Goal: Task Accomplishment & Management: Manage account settings

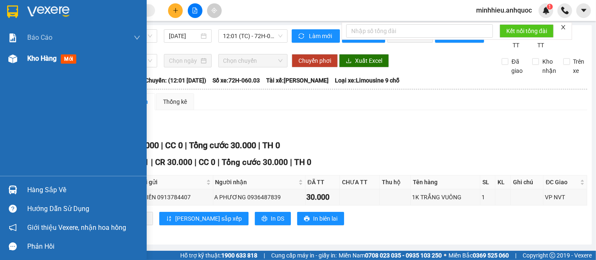
click at [43, 57] on span "Kho hàng" at bounding box center [41, 58] width 29 height 8
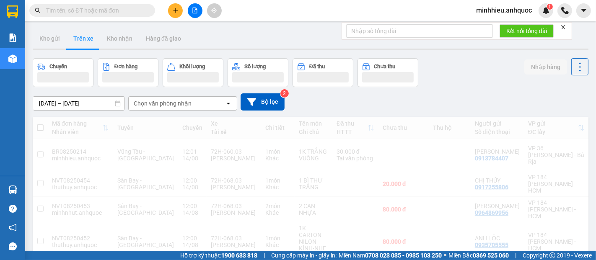
click at [121, 52] on div "ver 1.8.138 Kho gửi Trên xe Kho nhận Hàng đã giao Chuyến Đơn hàng Khối lượng Số…" at bounding box center [310, 258] width 562 height 467
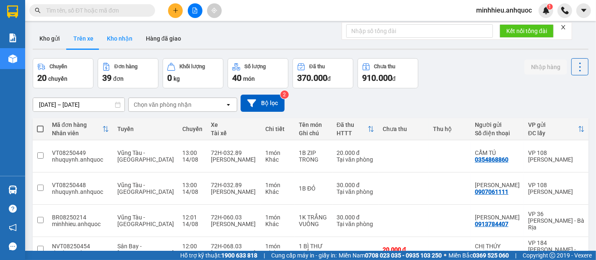
drag, startPoint x: 124, startPoint y: 48, endPoint x: 110, endPoint y: 37, distance: 17.9
click at [124, 48] on div "Kho gửi Trên xe Kho nhận Hàng đã giao" at bounding box center [310, 38] width 555 height 21
drag, startPoint x: 110, startPoint y: 37, endPoint x: 476, endPoint y: 258, distance: 427.7
click at [110, 37] on button "Kho nhận" at bounding box center [119, 38] width 39 height 20
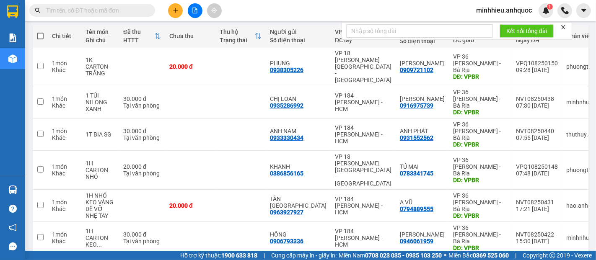
scroll to position [139, 0]
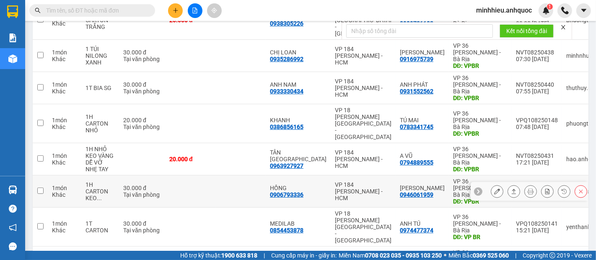
click at [494, 189] on icon at bounding box center [497, 192] width 6 height 6
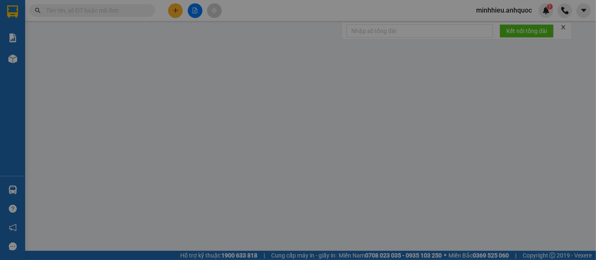
type input "0906793336"
type input "HỒNG"
type input "0946061959"
type input "KIM CHI"
type input "VPBR"
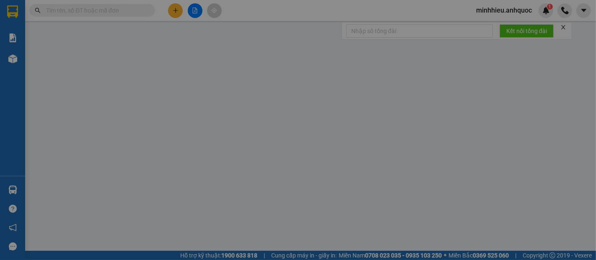
type input "30.000"
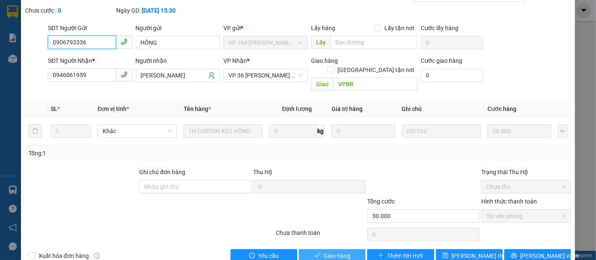
scroll to position [51, 0]
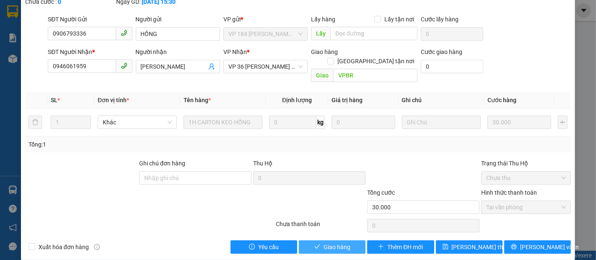
click at [334, 243] on span "Giao hàng" at bounding box center [336, 247] width 27 height 9
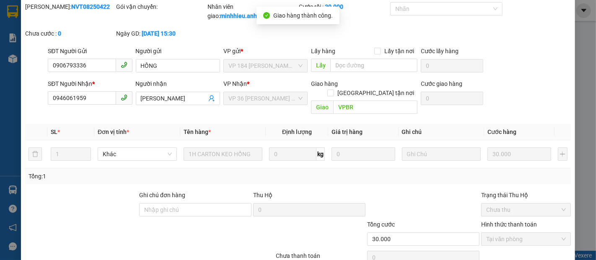
scroll to position [0, 0]
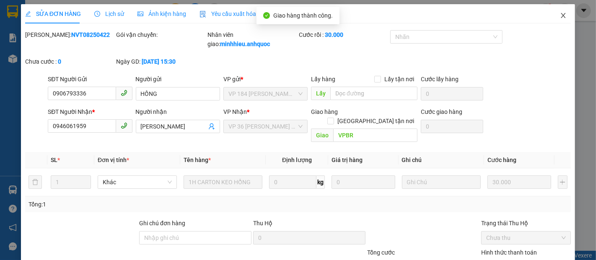
click at [560, 13] on icon "close" at bounding box center [563, 15] width 7 height 7
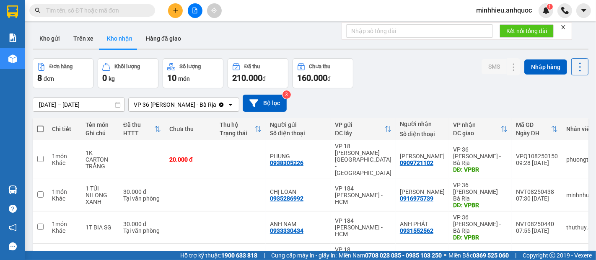
click at [177, 11] on icon "plus" at bounding box center [176, 11] width 6 height 6
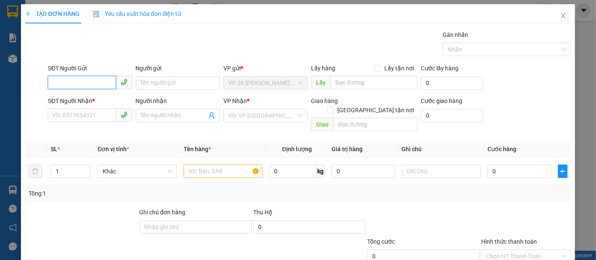
click at [101, 77] on input "SĐT Người Gửi" at bounding box center [82, 82] width 68 height 13
type input "0906662611"
click at [60, 105] on div "0906662611 - A DŨNG" at bounding box center [88, 99] width 83 height 13
click at [101, 98] on div "0906662611 - A DŨNG" at bounding box center [88, 99] width 73 height 9
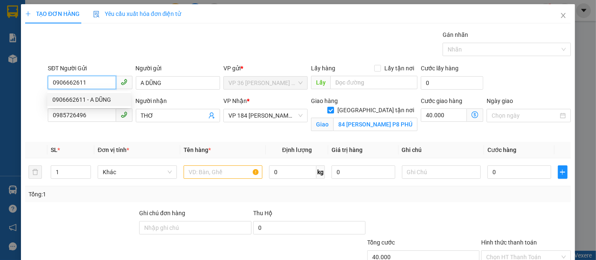
type input "A DŨNG"
type input "0985726496"
type input "THƠ"
checkbox input "true"
type input "84 NGUYỄN VĂN TRỖI P8 PHÚ NHUẬN"
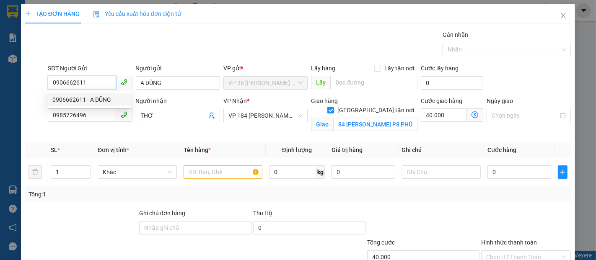
type input "40.000"
click at [79, 96] on div "0906662611 - A DŨNG" at bounding box center [88, 99] width 73 height 9
type input "0906662611"
click at [100, 116] on input "0985726496" at bounding box center [82, 114] width 68 height 13
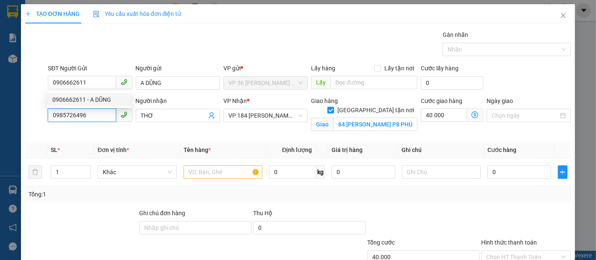
click at [99, 116] on input "0985726496" at bounding box center [82, 114] width 68 height 13
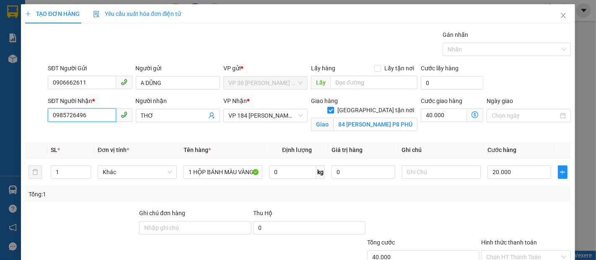
click at [99, 116] on input "0985726496" at bounding box center [82, 114] width 68 height 13
type input "60.000"
click at [99, 116] on input "0985726496" at bounding box center [82, 114] width 68 height 13
type input "0765228978"
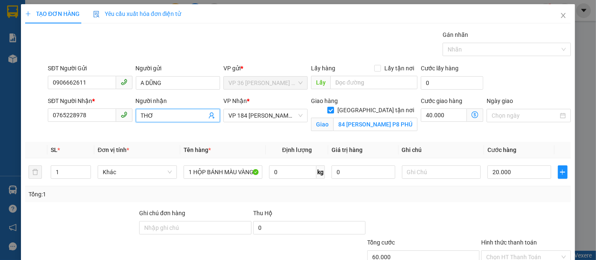
click at [169, 116] on input "THƠ" at bounding box center [174, 115] width 66 height 9
click at [170, 117] on input "THƠ" at bounding box center [174, 115] width 66 height 9
click at [292, 111] on span "VP 184 [PERSON_NAME] - HCM" at bounding box center [265, 115] width 74 height 13
type input "[PERSON_NAME]"
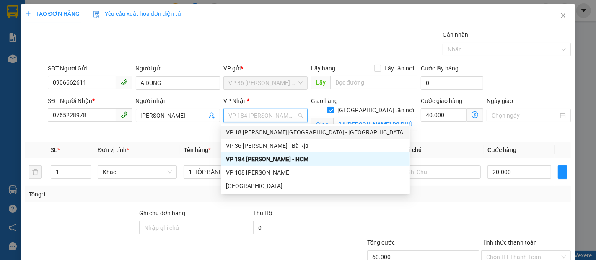
click at [264, 132] on div "VP 18 [PERSON_NAME][GEOGRAPHIC_DATA] - [GEOGRAPHIC_DATA]" at bounding box center [315, 132] width 179 height 9
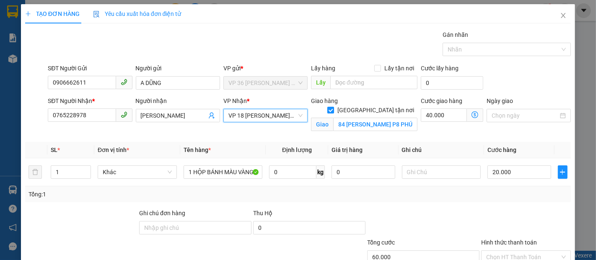
click at [334, 107] on span at bounding box center [330, 110] width 7 height 7
click at [333, 107] on input "Giao tận nơi" at bounding box center [330, 110] width 6 height 6
checkbox input "false"
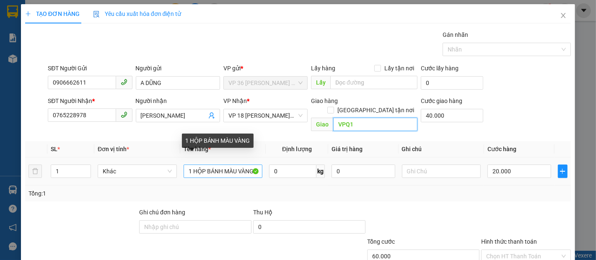
type input "VPQ1"
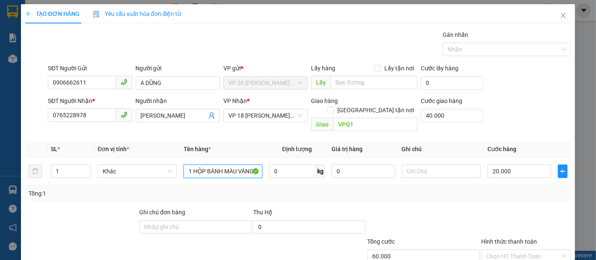
drag, startPoint x: 190, startPoint y: 164, endPoint x: 259, endPoint y: 187, distance: 73.3
click at [259, 187] on div "SL * Đơn vị tính * Tên hàng * Định lượng Giá trị hàng Ghi chú Cước hàng 1 Khác …" at bounding box center [297, 171] width 545 height 60
type input "1T CARTON"
click at [501, 165] on input "20.000" at bounding box center [518, 171] width 63 height 13
type input "40.005"
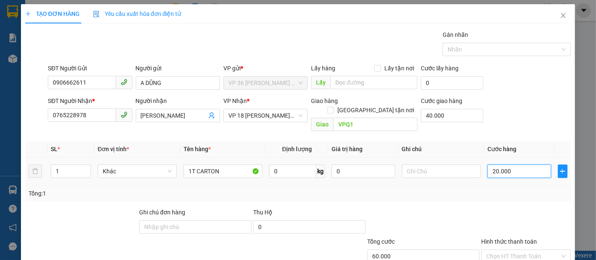
type input "40.005"
type input "50"
type input "40.050"
type input "40.500"
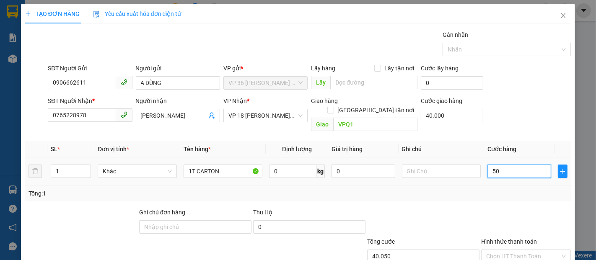
type input "40.500"
type input "5.000"
type input "45.000"
type input "50.000"
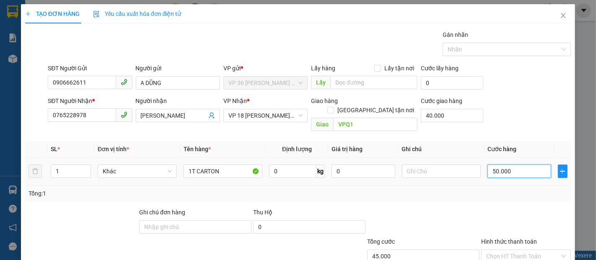
type input "90.000"
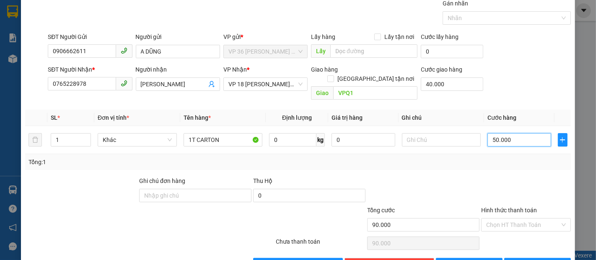
scroll to position [49, 0]
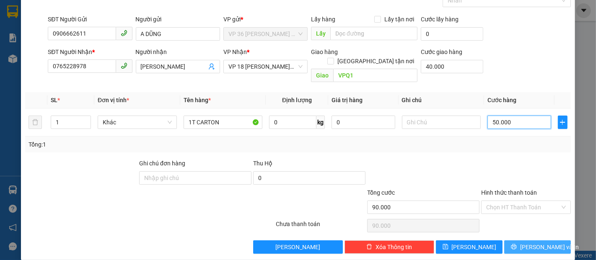
type input "50.000"
click at [529, 244] on button "Lưu và In" at bounding box center [537, 246] width 67 height 13
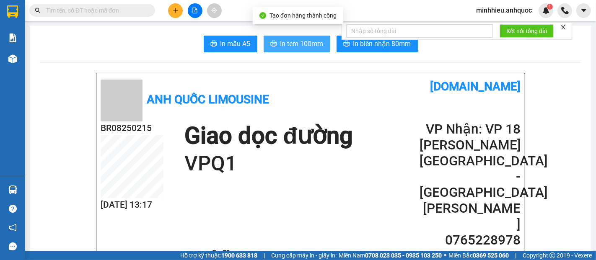
click at [267, 48] on button "In tem 100mm" at bounding box center [296, 44] width 67 height 17
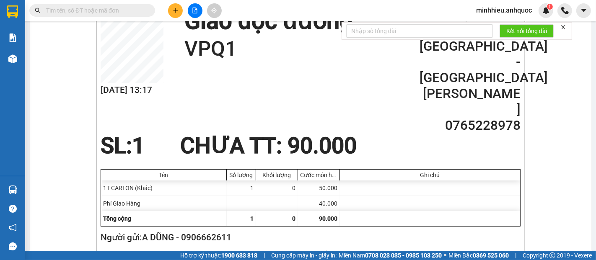
scroll to position [46, 0]
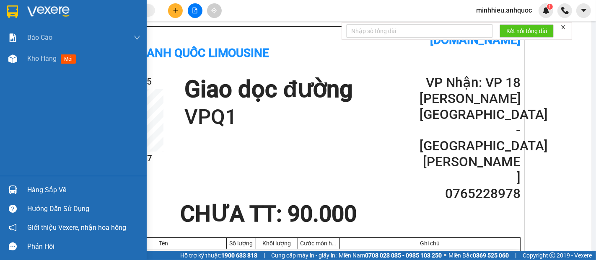
drag, startPoint x: 43, startPoint y: 57, endPoint x: 267, endPoint y: 1, distance: 230.7
click at [43, 57] on span "Kho hàng" at bounding box center [41, 58] width 29 height 8
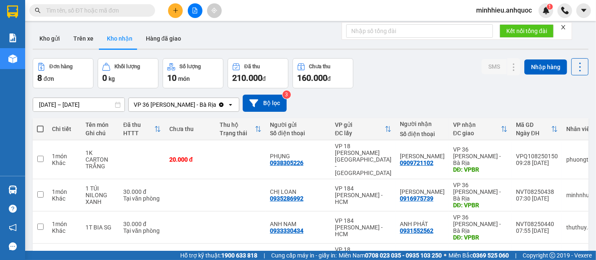
drag, startPoint x: 44, startPoint y: 43, endPoint x: 118, endPoint y: 94, distance: 89.6
click at [46, 43] on button "Kho gửi" at bounding box center [50, 38] width 34 height 20
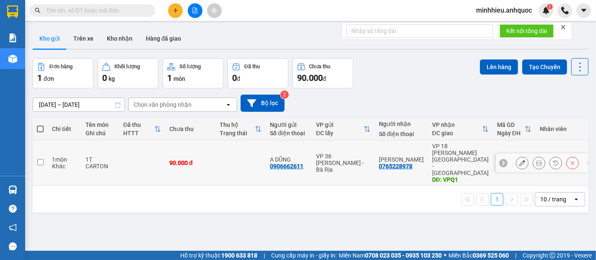
click at [519, 160] on icon at bounding box center [522, 163] width 6 height 6
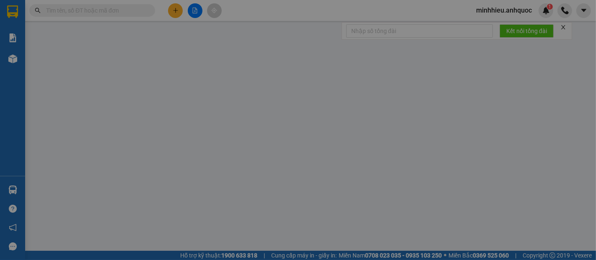
type input "0906662611"
type input "A DŨNG"
type input "0765228978"
type input "[PERSON_NAME]"
type input "VPQ1"
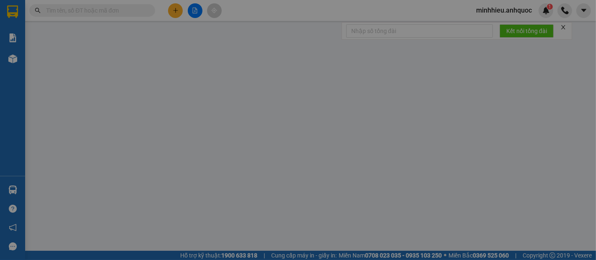
type input "40.000"
type input "90.000"
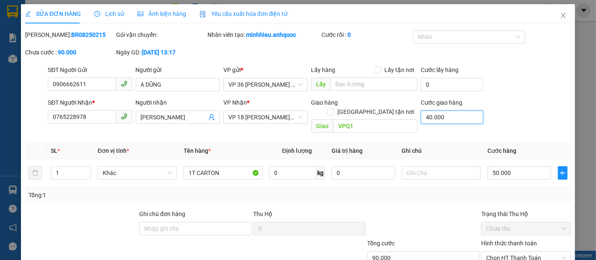
click at [446, 118] on input "40.000" at bounding box center [452, 117] width 62 height 13
type input "0"
type input "50.000"
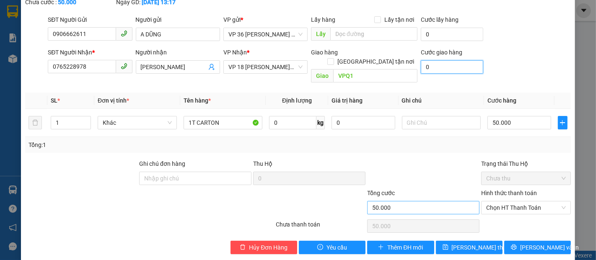
scroll to position [51, 0]
type input "0"
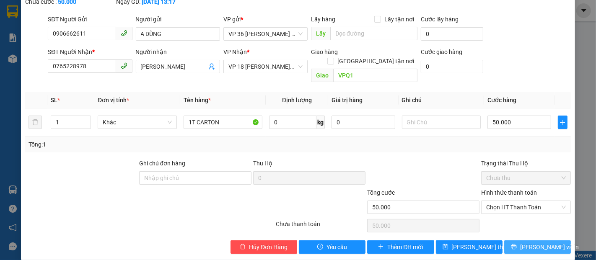
click at [514, 240] on button "Lưu và In" at bounding box center [537, 246] width 67 height 13
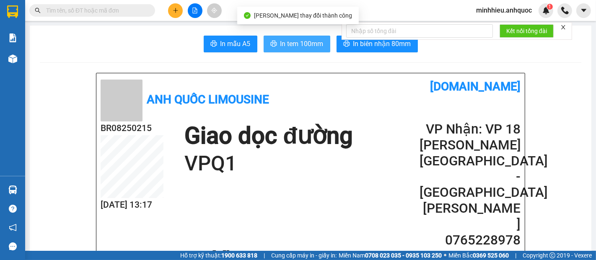
click at [299, 48] on span "In tem 100mm" at bounding box center [301, 44] width 43 height 10
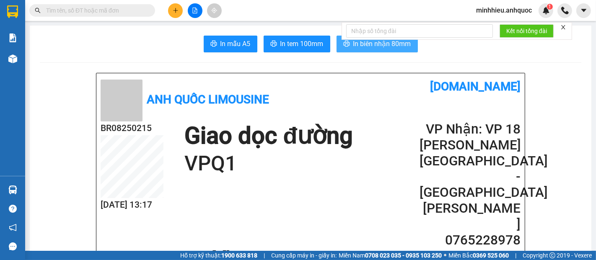
click at [382, 44] on span "In biên nhận 80mm" at bounding box center [382, 44] width 58 height 10
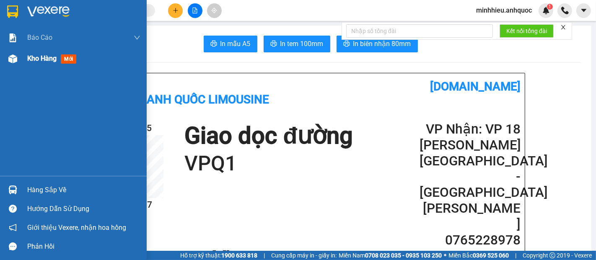
click at [44, 59] on span "Kho hàng" at bounding box center [41, 58] width 29 height 8
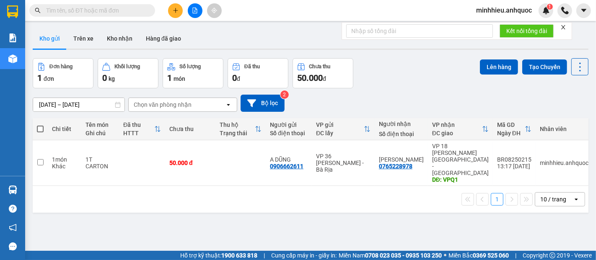
click at [59, 43] on button "Kho gửi" at bounding box center [50, 38] width 34 height 20
click at [147, 157] on td at bounding box center [142, 163] width 46 height 46
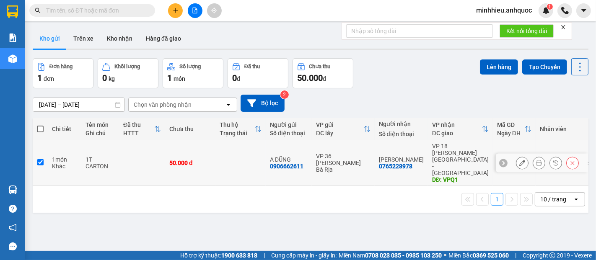
checkbox input "true"
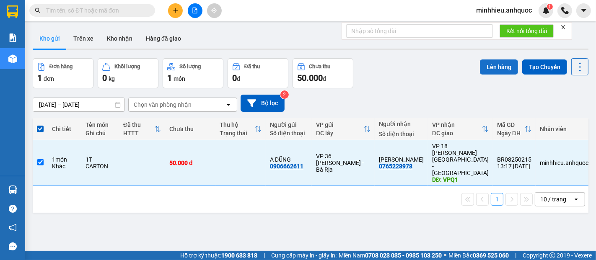
click at [487, 72] on button "Lên hàng" at bounding box center [499, 66] width 38 height 15
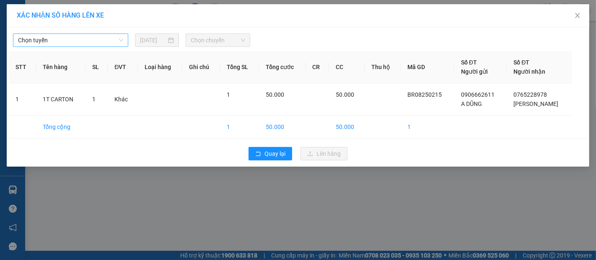
click at [85, 39] on span "Chọn tuyến" at bounding box center [70, 40] width 105 height 13
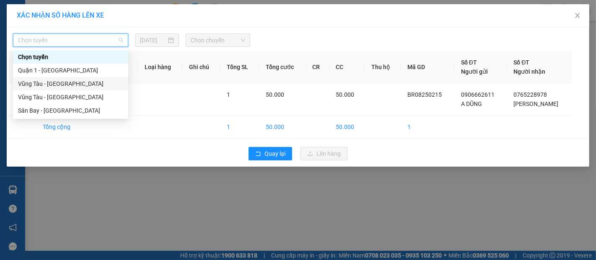
click at [52, 87] on div "Vũng Tàu - [GEOGRAPHIC_DATA]" at bounding box center [70, 83] width 105 height 9
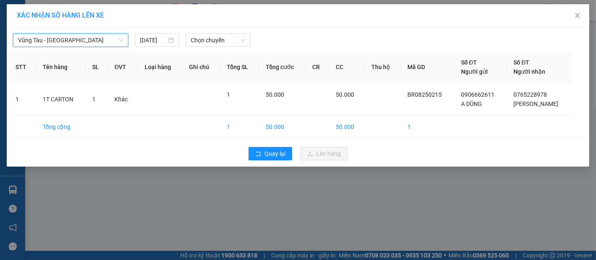
click at [196, 48] on div "Vũng Tàu - Quận 1 Vũng Tàu - Quận 1 14/08/2025 Chọn chuyến STT Tên hàng SL ĐVT …" at bounding box center [298, 96] width 582 height 139
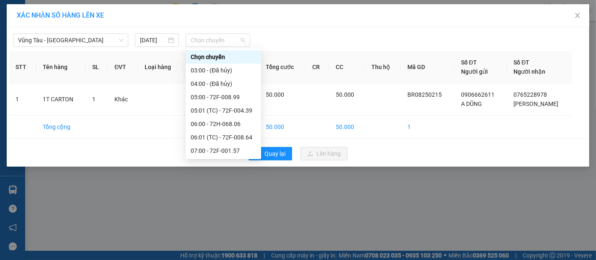
drag, startPoint x: 206, startPoint y: 44, endPoint x: 194, endPoint y: 77, distance: 35.9
click at [206, 44] on span "Chọn chuyến" at bounding box center [218, 40] width 54 height 13
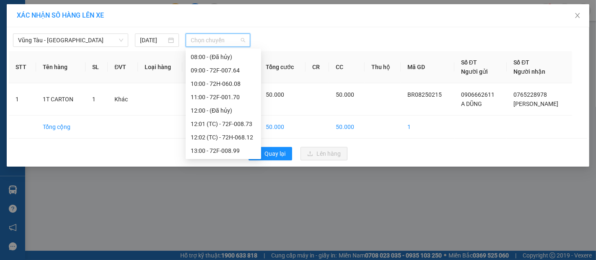
scroll to position [139, 0]
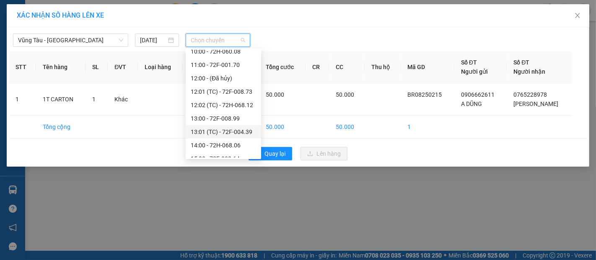
click at [209, 132] on div "13:01 (TC) - 72F-004.39" at bounding box center [223, 131] width 65 height 9
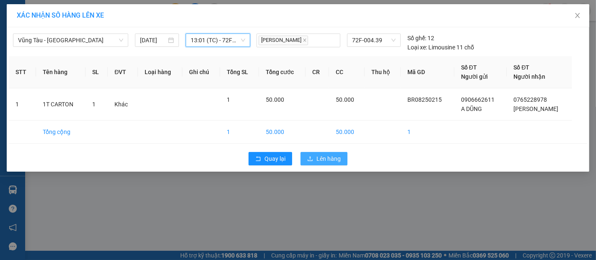
click at [322, 163] on span "Lên hàng" at bounding box center [328, 158] width 24 height 9
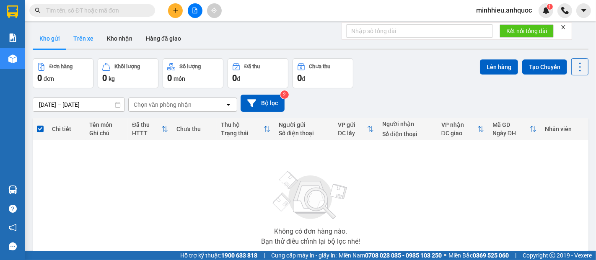
click at [80, 40] on button "Trên xe" at bounding box center [84, 38] width 34 height 20
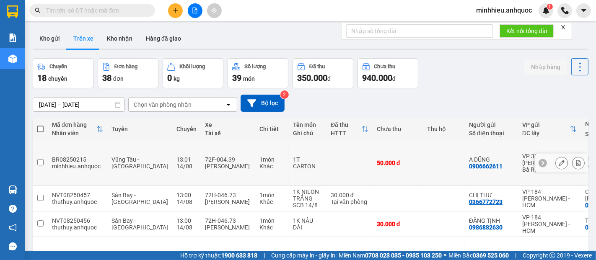
click at [576, 160] on icon at bounding box center [578, 163] width 5 height 6
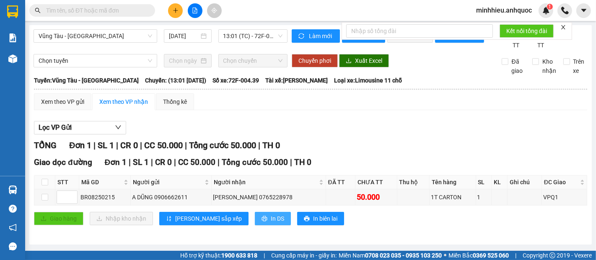
click at [271, 223] on span "In DS" at bounding box center [277, 218] width 13 height 9
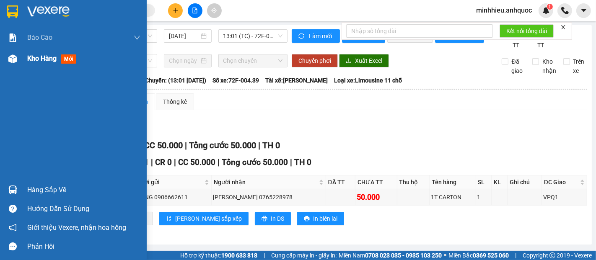
click at [11, 56] on img at bounding box center [12, 58] width 9 height 9
click at [39, 61] on span "Kho hàng" at bounding box center [41, 58] width 29 height 8
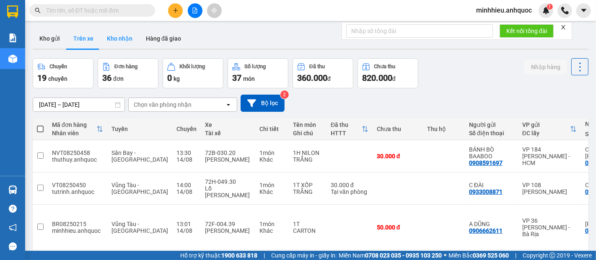
drag, startPoint x: 109, startPoint y: 40, endPoint x: 131, endPoint y: 90, distance: 55.2
click at [109, 41] on button "Kho nhận" at bounding box center [119, 38] width 39 height 20
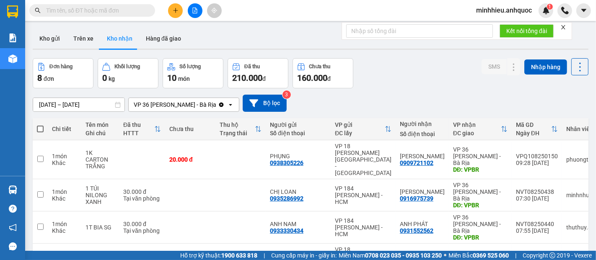
click at [70, 79] on div "8 đơn" at bounding box center [63, 78] width 52 height 12
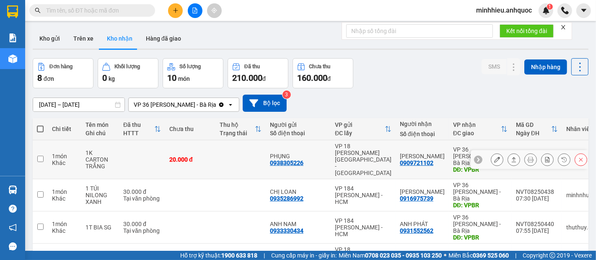
click at [98, 157] on div "1K CARTON TRẮNG" at bounding box center [99, 160] width 29 height 20
checkbox input "true"
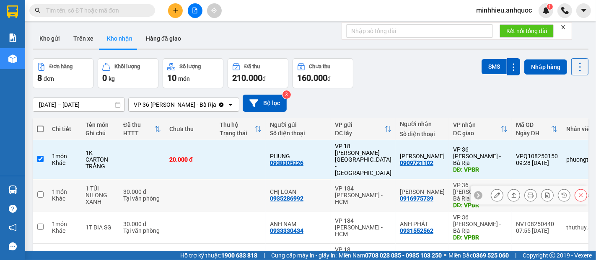
click at [90, 185] on div "1 TÚI NILONG XANH" at bounding box center [99, 195] width 29 height 20
checkbox input "true"
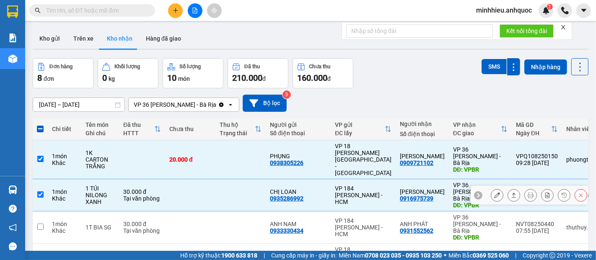
scroll to position [46, 0]
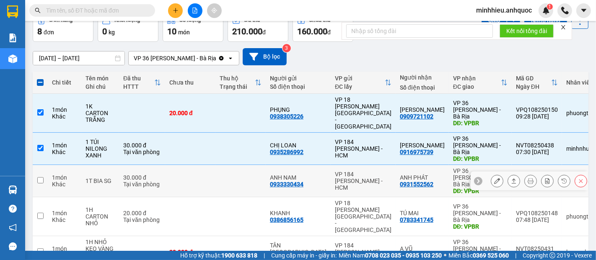
click at [97, 178] on div "1T BIA SG" at bounding box center [99, 181] width 29 height 7
checkbox input "true"
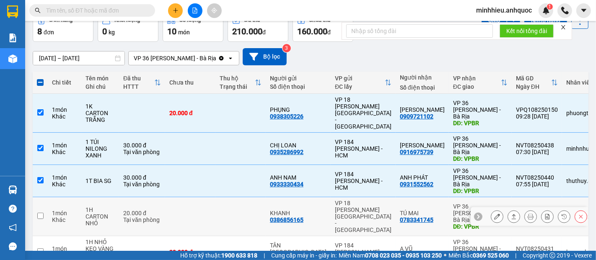
click at [96, 207] on div "1H CARTON NHỎ" at bounding box center [99, 217] width 29 height 20
checkbox input "true"
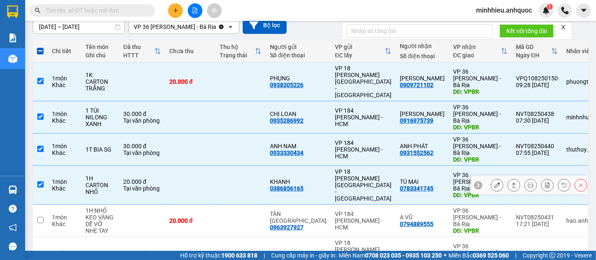
scroll to position [93, 0]
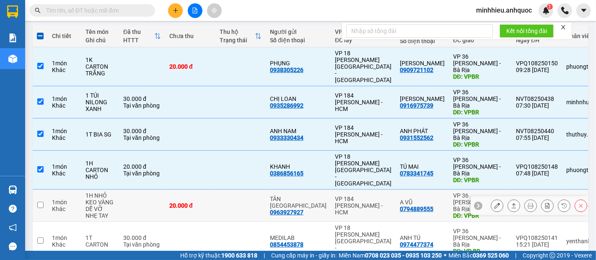
click at [98, 206] on div "DỄ VỠ NHẸ TAY" at bounding box center [99, 212] width 29 height 13
checkbox input "true"
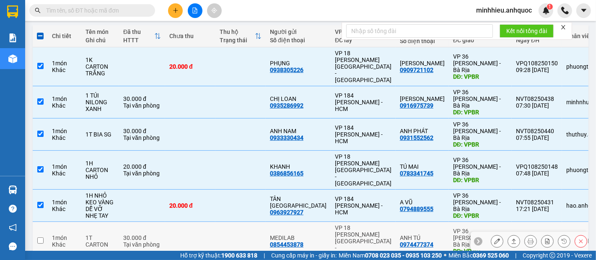
click at [101, 235] on div "1T CARTON" at bounding box center [99, 241] width 29 height 13
checkbox input "true"
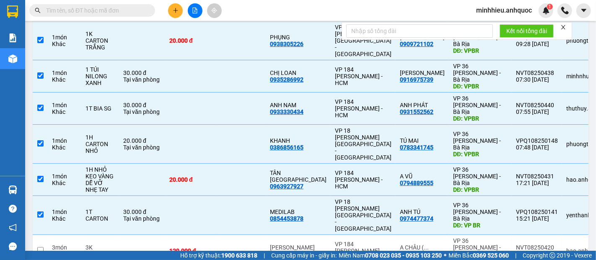
scroll to position [139, 0]
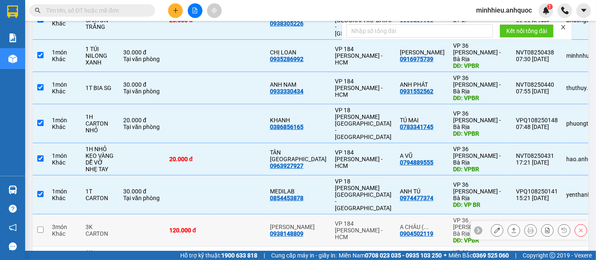
click at [98, 224] on div "3K CARTON" at bounding box center [99, 230] width 29 height 13
checkbox input "true"
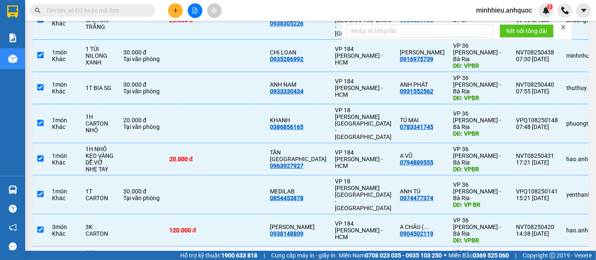
drag, startPoint x: 99, startPoint y: 199, endPoint x: 94, endPoint y: 200, distance: 5.1
click at [98, 249] on div "1K CARTON LỚN" at bounding box center [99, 259] width 29 height 20
checkbox input "true"
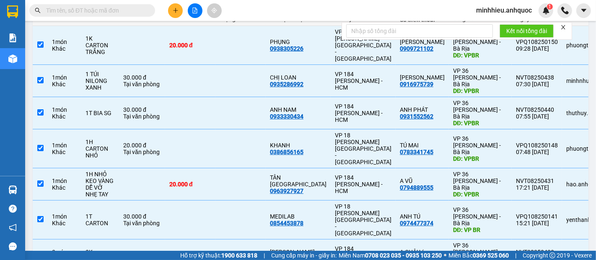
scroll to position [93, 0]
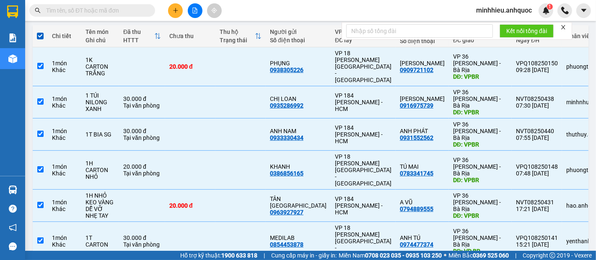
click at [511, 10] on span "minhhieu.anhquoc" at bounding box center [503, 10] width 69 height 10
click at [491, 22] on span "Đăng xuất" at bounding box center [508, 25] width 52 height 9
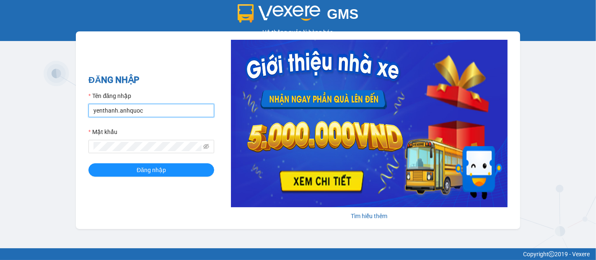
drag, startPoint x: 150, startPoint y: 113, endPoint x: 137, endPoint y: 114, distance: 13.4
click at [150, 113] on input "yenthanh.anhquoc" at bounding box center [151, 110] width 126 height 13
type input "hongtrang.anhquoc"
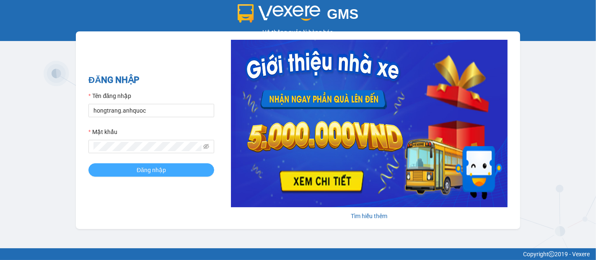
click at [170, 170] on button "Đăng nhập" at bounding box center [151, 169] width 126 height 13
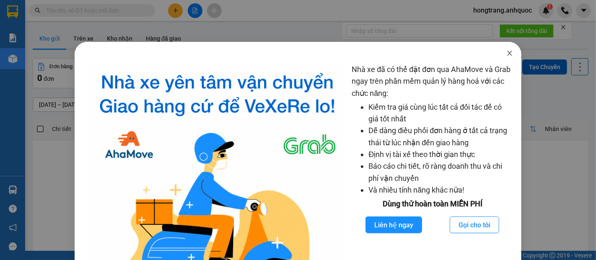
click at [506, 55] on span "Close" at bounding box center [509, 53] width 23 height 23
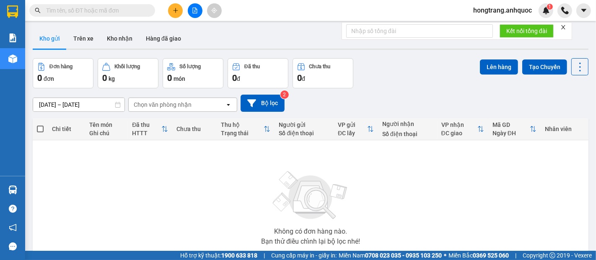
click at [99, 222] on div "Không có đơn hàng nào. Bạn thử điều chỉnh lại bộ lọc nhé!" at bounding box center [310, 206] width 547 height 126
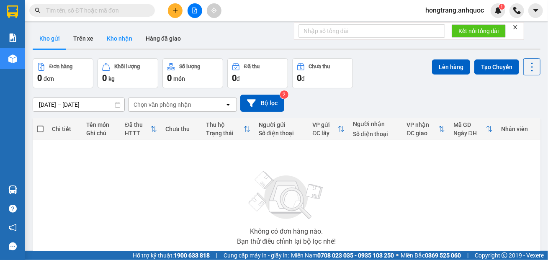
click at [117, 39] on button "Kho nhận" at bounding box center [119, 38] width 39 height 20
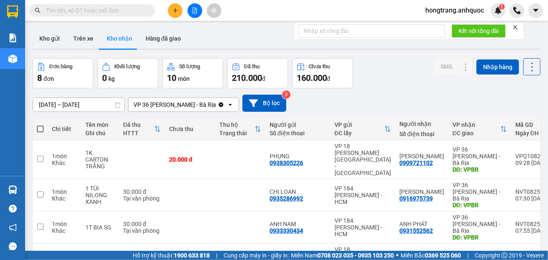
click at [89, 106] on div "ver 1.8.138 Kho gửi Trên xe Kho nhận Hàng đã giao Đơn hàng 8 đơn Khối lượng 0 k…" at bounding box center [286, 237] width 515 height 424
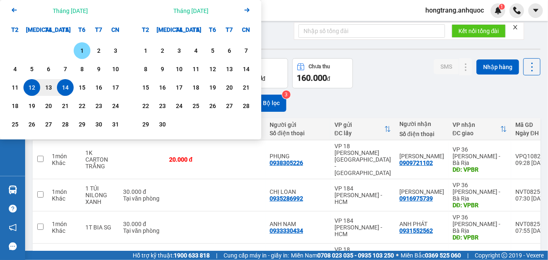
click at [81, 52] on div "1" at bounding box center [82, 51] width 12 height 10
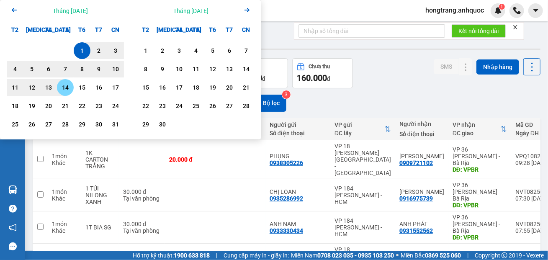
click at [64, 88] on div "14" at bounding box center [65, 88] width 12 height 10
type input "[DATE] – [DATE]"
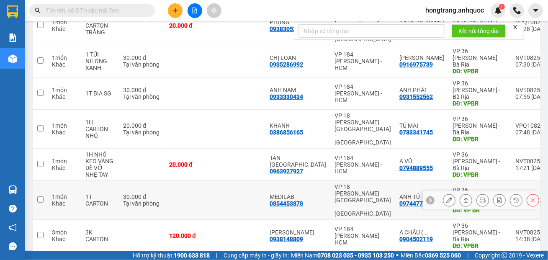
scroll to position [144, 0]
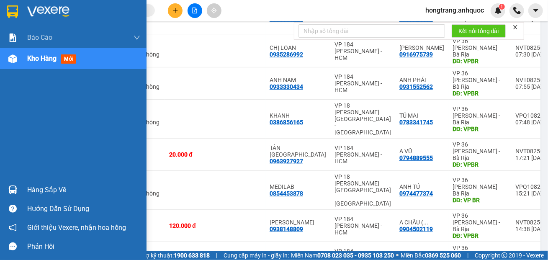
drag, startPoint x: 10, startPoint y: 117, endPoint x: 110, endPoint y: 140, distance: 102.7
click at [9, 117] on div "Báo cáo Báo cáo dòng tiền (nhân viên) Doanh số tạo đơn theo VP gửi (nhà xe) Doa…" at bounding box center [73, 101] width 147 height 149
click at [9, 128] on div "Báo cáo Báo cáo dòng tiền (nhân viên) Doanh số tạo đơn theo VP gửi (nhà xe) Doa…" at bounding box center [73, 101] width 147 height 149
click at [9, 127] on div "Báo cáo Báo cáo dòng tiền (nhân viên) Doanh số tạo đơn theo VP gửi (nhà xe) Doa…" at bounding box center [73, 101] width 147 height 149
drag, startPoint x: 9, startPoint y: 131, endPoint x: 122, endPoint y: 132, distance: 112.7
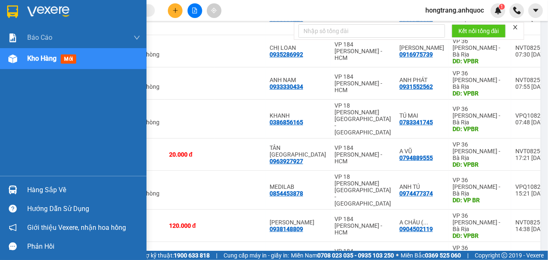
click at [9, 131] on div "Báo cáo Báo cáo dòng tiền (nhân viên) Doanh số tạo đơn theo VP gửi (nhà xe) Doa…" at bounding box center [73, 101] width 147 height 149
click at [9, 133] on div "Báo cáo Báo cáo dòng tiền (nhân viên) Doanh số tạo đơn theo VP gửi (nhà xe) Doa…" at bounding box center [73, 101] width 147 height 149
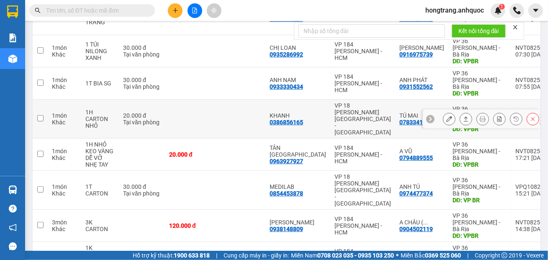
click at [494, 112] on button at bounding box center [500, 119] width 12 height 15
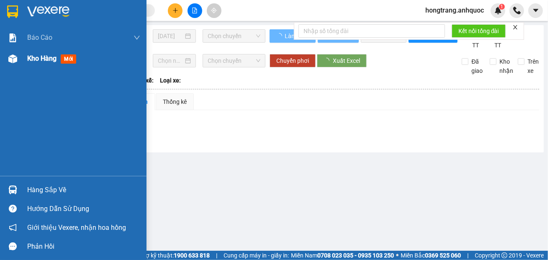
click at [11, 60] on img at bounding box center [12, 58] width 9 height 9
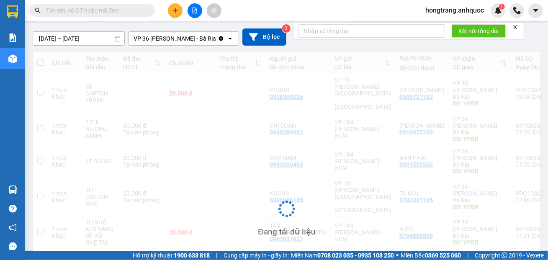
scroll to position [93, 0]
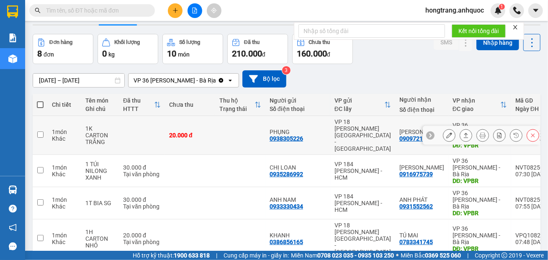
scroll to position [46, 0]
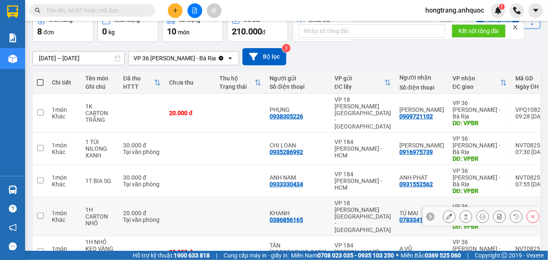
click at [497, 214] on icon at bounding box center [500, 217] width 6 height 6
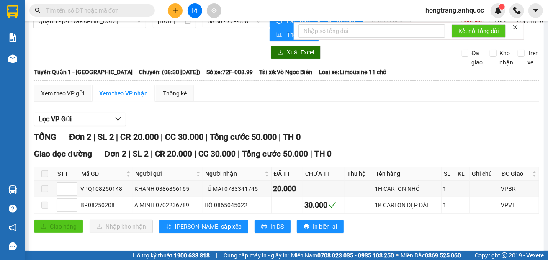
scroll to position [23, 0]
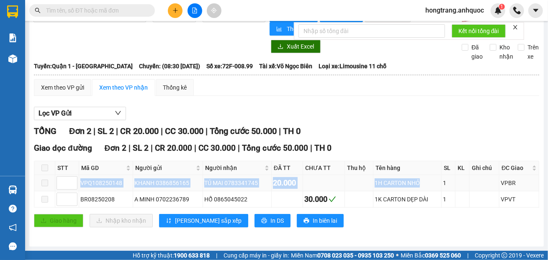
drag, startPoint x: 80, startPoint y: 183, endPoint x: 420, endPoint y: 181, distance: 340.6
click at [420, 181] on tr "VPQ108250148 KHANH 0386856165 TÚ MAI 0783341745 20.000 1H CARTON NHỎ 1 VPBR" at bounding box center [286, 183] width 505 height 16
copy tr "VPQ108250148 KHANH 0386856165 TÚ MAI 0783341745 20.000 1H CARTON NHỎ"
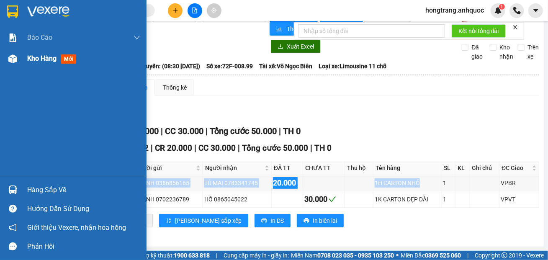
click at [15, 59] on img at bounding box center [12, 58] width 9 height 9
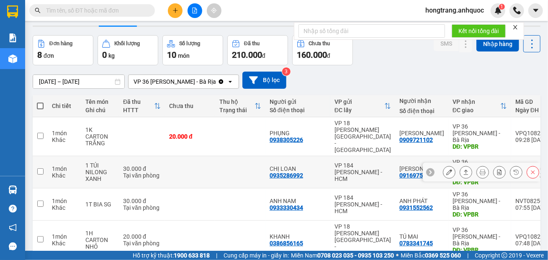
click at [498, 169] on icon at bounding box center [500, 172] width 5 height 6
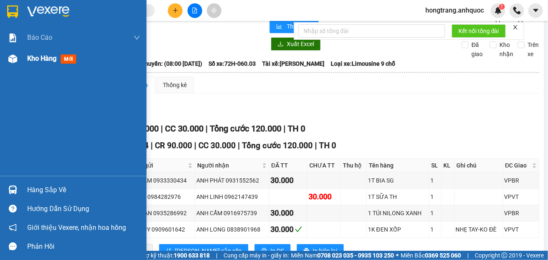
click at [9, 62] on img at bounding box center [12, 58] width 9 height 9
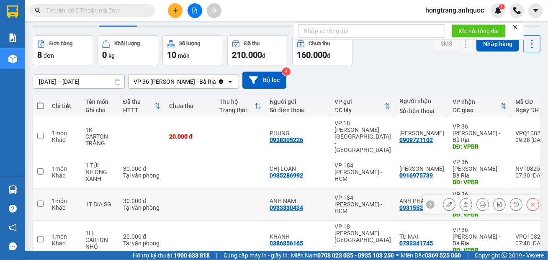
click at [498, 201] on icon at bounding box center [500, 204] width 5 height 6
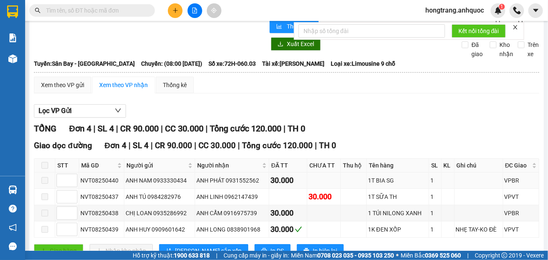
scroll to position [55, 0]
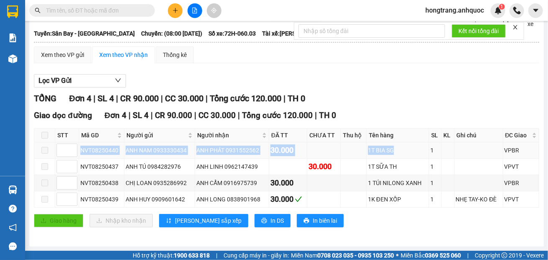
drag, startPoint x: 80, startPoint y: 151, endPoint x: 391, endPoint y: 150, distance: 310.8
click at [391, 150] on tr "NVT08250440 ANH NAM 0933330434 ANH PHÁT 0931552562 30.000 1T BIA SG 1 VPBR" at bounding box center [286, 150] width 505 height 16
copy tr "NVT08250440 ANH NAM 0933330434 ANH PHÁT 0931552562 30.000 1T BIA SG"
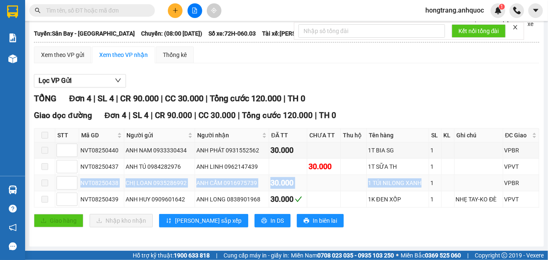
copy tr "NVT08250438 CHỊ LOAN 0935286992 ANH CẨM 0916975739 30.000 1 TÚI NILONG XANH"
drag, startPoint x: 80, startPoint y: 183, endPoint x: 419, endPoint y: 183, distance: 338.5
click at [419, 183] on tr "NVT08250438 CHỊ LOAN 0935286992 ANH CẨM 0916975739 30.000 1 TÚI NILONG XANH 1 V…" at bounding box center [286, 183] width 505 height 16
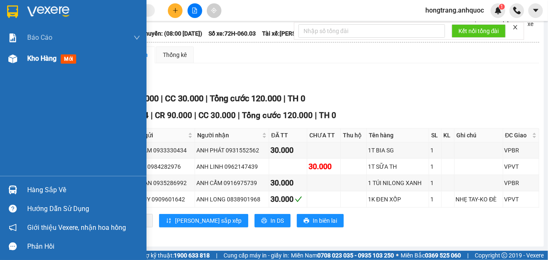
click at [18, 59] on div at bounding box center [12, 59] width 15 height 15
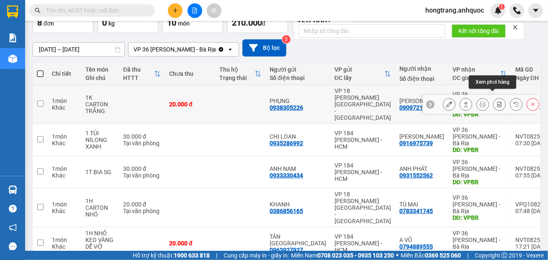
click at [497, 101] on icon at bounding box center [500, 104] width 6 height 6
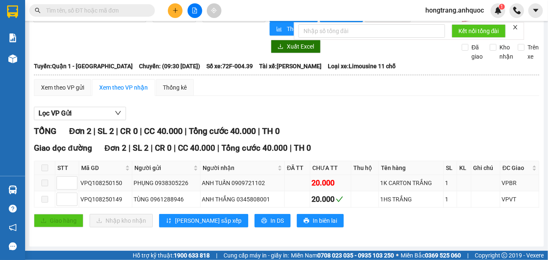
scroll to position [23, 0]
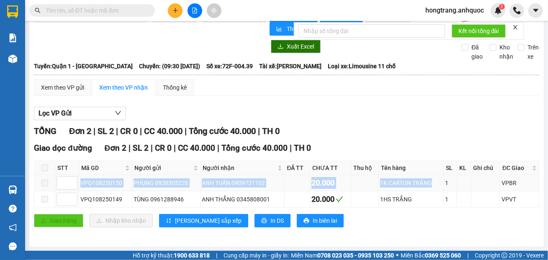
copy tr "VPQ108250150 PHỤNG 0938305226 ANH TUẤN 0909721102 20.000 1K CARTON TRẮNG"
drag, startPoint x: 80, startPoint y: 184, endPoint x: 426, endPoint y: 187, distance: 345.2
click at [426, 187] on tr "VPQ108250150 PHỤNG 0938305226 ANH TUẤN 0909721102 20.000 1K CARTON TRẮNG 1 VPBR" at bounding box center [286, 183] width 505 height 16
drag, startPoint x: 139, startPoint y: 66, endPoint x: 322, endPoint y: 67, distance: 182.6
click at [322, 67] on div "[GEOGRAPHIC_DATA]: Quận 1 - Vũng [PERSON_NAME]: (09:30 [DATE]) Số xe: 72F-004.3…" at bounding box center [287, 66] width 506 height 9
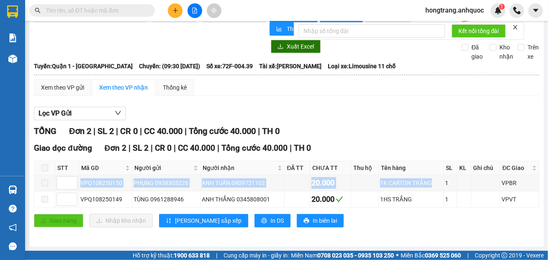
copy div "09:30 [DATE]) Số xe: 72F-004.39 Tài xế: [PERSON_NAME]"
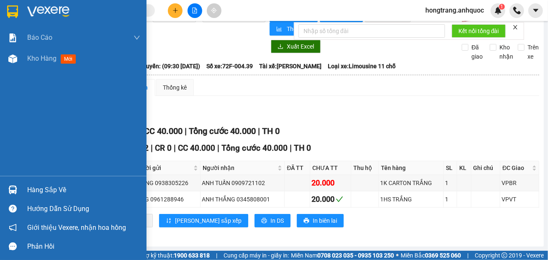
drag, startPoint x: 9, startPoint y: 93, endPoint x: 13, endPoint y: 81, distance: 12.2
click at [9, 93] on div "Báo cáo Báo cáo dòng tiền (nhân viên) Doanh số tạo đơn theo VP gửi (nhà xe) Doa…" at bounding box center [73, 101] width 147 height 149
click at [26, 53] on div "Kho hàng mới" at bounding box center [73, 58] width 147 height 21
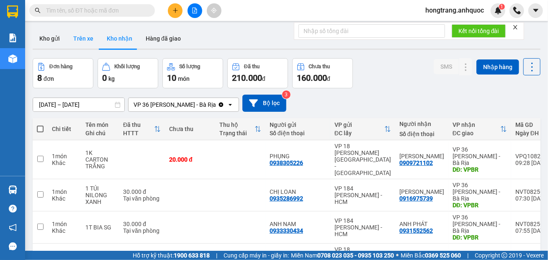
click at [76, 39] on button "Trên xe" at bounding box center [84, 38] width 34 height 20
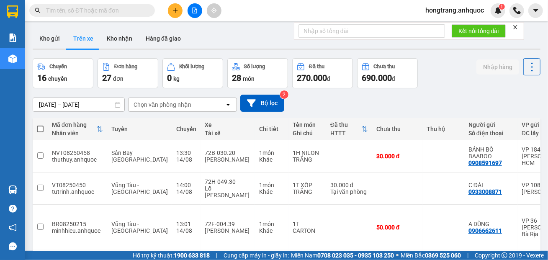
click at [82, 108] on div "ver 1.8.138 Kho gửi Trên xe Kho nhận Hàng đã giao Chuyến 16 chuyến Đơn hàng 27 …" at bounding box center [286, 262] width 515 height 475
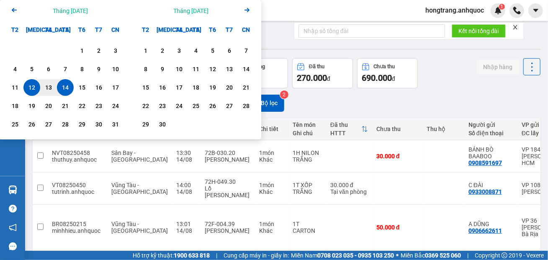
click at [62, 86] on div "14" at bounding box center [65, 88] width 12 height 10
type input "[DATE] – [DATE]"
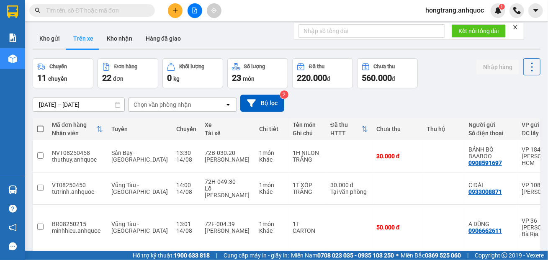
click at [158, 106] on div "Chọn văn phòng nhận" at bounding box center [163, 105] width 58 height 8
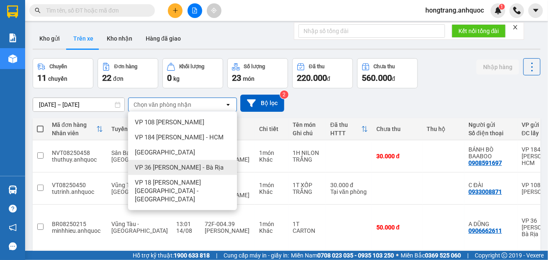
click at [147, 166] on span "VP 36 [PERSON_NAME] - Bà Rịa" at bounding box center [179, 167] width 89 height 8
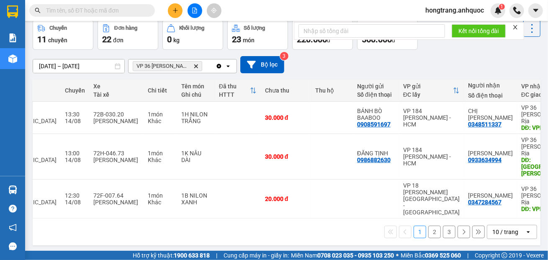
scroll to position [0, 120]
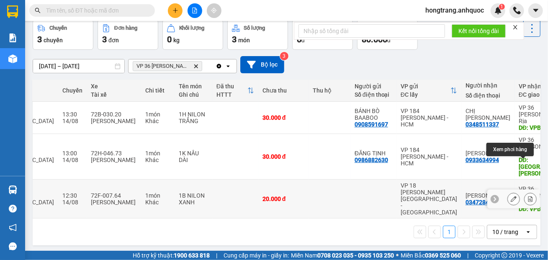
click at [529, 196] on icon at bounding box center [531, 199] width 5 height 6
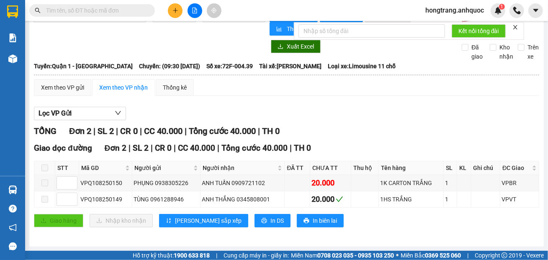
scroll to position [23, 0]
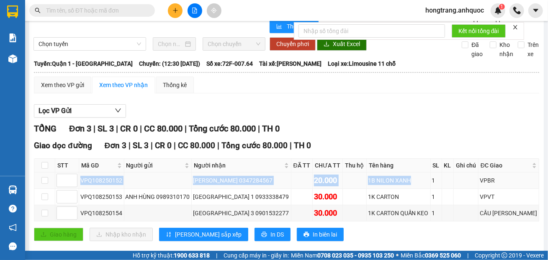
copy tr "VPQ108250152 [PERSON_NAME] 0347284567 20.000 1B NILON XANH"
drag, startPoint x: 80, startPoint y: 181, endPoint x: 412, endPoint y: 185, distance: 331.4
click at [412, 185] on tr "VPQ108250152 [PERSON_NAME] 0347284567 20.000 1B NILON XANH 1 VPBR" at bounding box center [286, 181] width 505 height 16
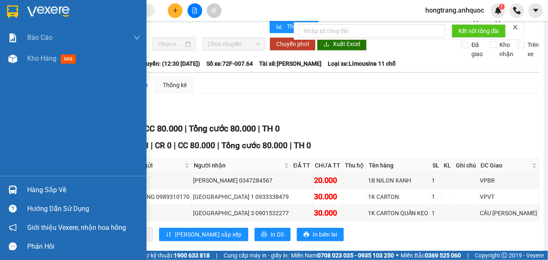
click at [9, 106] on div "Báo cáo Báo cáo dòng tiền (nhân viên) Doanh số tạo đơn theo VP gửi (nhà xe) Doa…" at bounding box center [73, 101] width 147 height 149
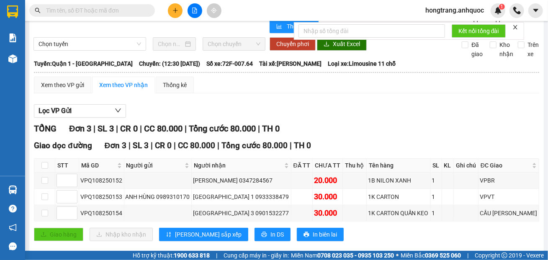
copy div "12:30 [DATE]) Số xe: 72F-007.64 Tài xế: [PERSON_NAME]"
drag, startPoint x: 140, startPoint y: 65, endPoint x: 322, endPoint y: 66, distance: 181.4
click at [322, 66] on div "[GEOGRAPHIC_DATA]: Quận 1 - Vũng [PERSON_NAME]: (12:30 [DATE]) Số xe: 72F-007.6…" at bounding box center [287, 63] width 506 height 9
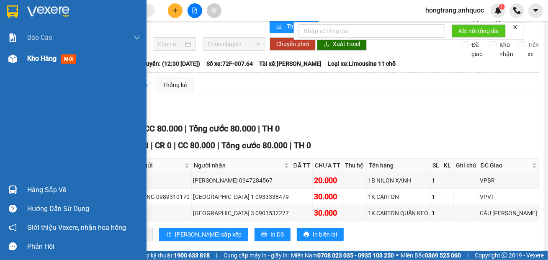
click at [24, 59] on div "Kho hàng mới" at bounding box center [73, 58] width 147 height 21
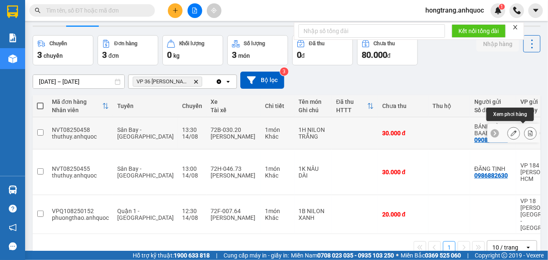
click at [528, 131] on icon at bounding box center [531, 133] width 6 height 6
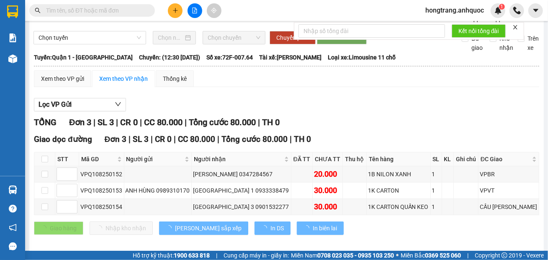
scroll to position [7, 0]
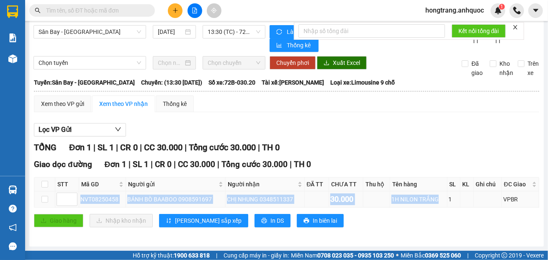
copy tr "NVT08250458 BÁNH BÒ BAABOO 0908591697 CHỊ NHUNG 0348511337 30.000 1H NILON TRẮNG"
drag, startPoint x: 81, startPoint y: 200, endPoint x: 436, endPoint y: 197, distance: 354.8
click at [436, 197] on tr "NVT08250458 BÁNH BÒ BAABOO 0908591697 CHỊ NHUNG 0348511337 30.000 1H NILON TRẮN…" at bounding box center [286, 199] width 505 height 16
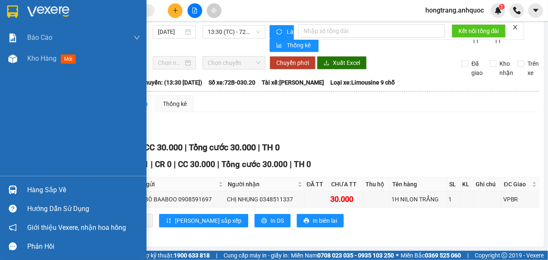
drag, startPoint x: 9, startPoint y: 129, endPoint x: 18, endPoint y: 125, distance: 10.0
click at [9, 129] on div "Báo cáo Báo cáo dòng tiền (nhân viên) Doanh số tạo đơn theo VP gửi (nhà xe) Doa…" at bounding box center [73, 101] width 147 height 149
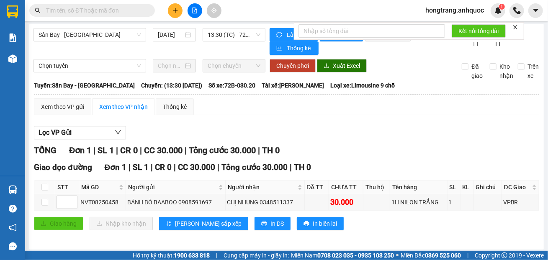
scroll to position [0, 0]
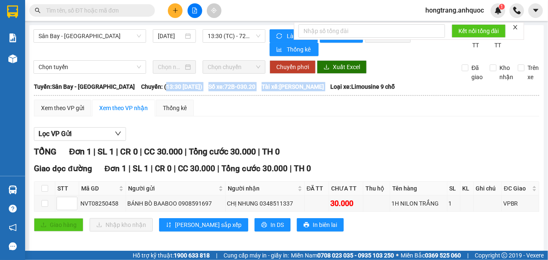
copy div "13:30 [DATE]) Số xe: 72B-030.20 Tài xế: [PERSON_NAME]"
drag, startPoint x: 144, startPoint y: 88, endPoint x: 333, endPoint y: 90, distance: 189.8
click at [333, 90] on div "Tuyến: Sân Bay - [GEOGRAPHIC_DATA][PERSON_NAME]: (13:30 [DATE]) Số xe: 72B-030.…" at bounding box center [287, 86] width 506 height 9
